Goal: Task Accomplishment & Management: Use online tool/utility

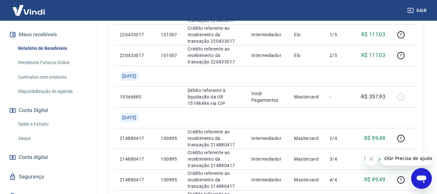
scroll to position [151, 0]
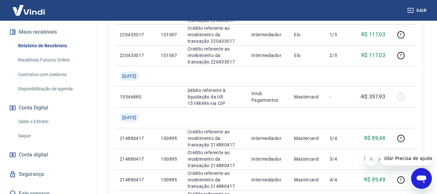
click at [41, 117] on link "Saldo e Extrato" at bounding box center [52, 121] width 73 height 13
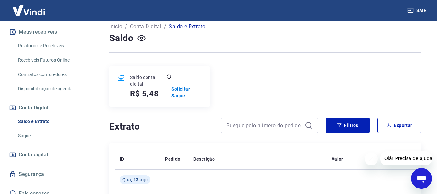
scroll to position [32, 0]
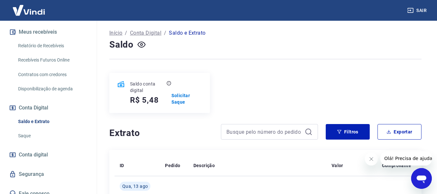
click at [60, 53] on link "Recebíveis Futuros Online" at bounding box center [52, 59] width 73 height 13
click at [361, 73] on div "Saldo conta digital R$ 5,48 Solicitar Saque" at bounding box center [265, 93] width 312 height 40
